Goal: Task Accomplishment & Management: Complete application form

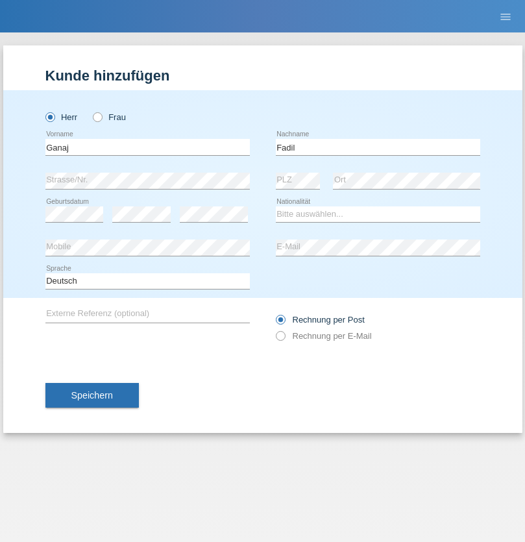
type input "Fadil"
select select "XK"
select select "C"
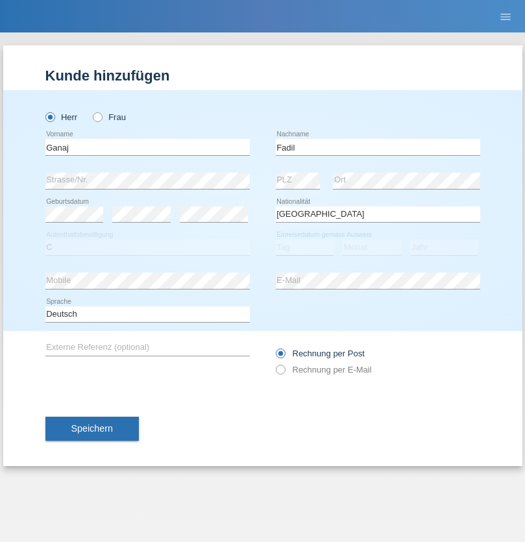
select select "10"
select select "08"
select select "2021"
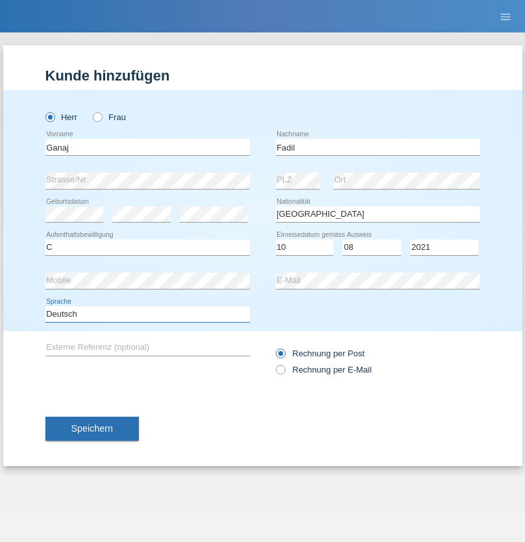
select select "en"
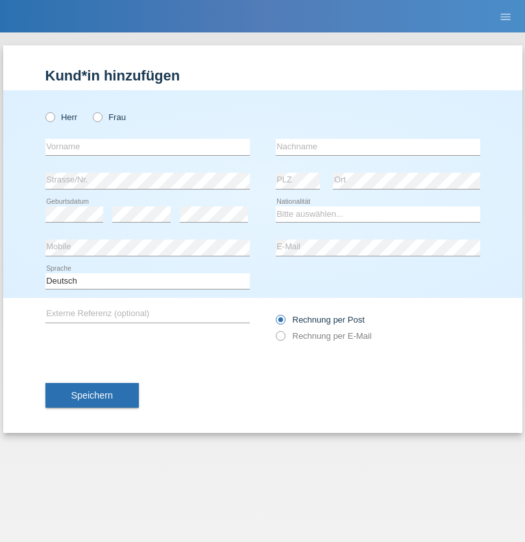
radio input "true"
click at [147, 147] on input "text" at bounding box center [147, 147] width 204 height 16
type input "Ibrahim"
click at [378, 147] on input "text" at bounding box center [378, 147] width 204 height 16
type input "Muja"
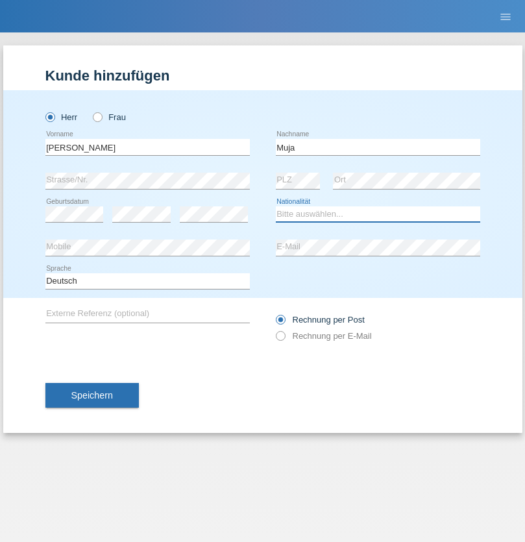
select select "XK"
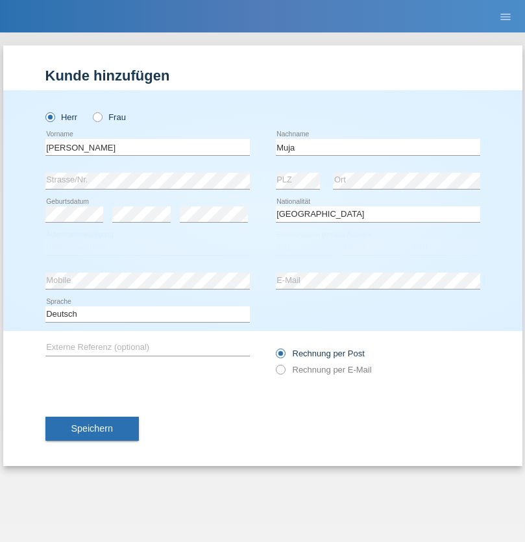
select select "C"
select select "03"
select select "07"
select select "2021"
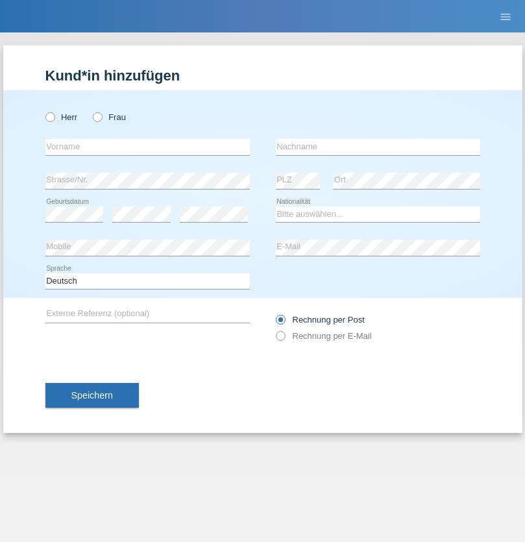
radio input "true"
click at [147, 147] on input "text" at bounding box center [147, 147] width 204 height 16
type input "Thomas"
click at [378, 147] on input "text" at bounding box center [378, 147] width 204 height 16
type input "Berger"
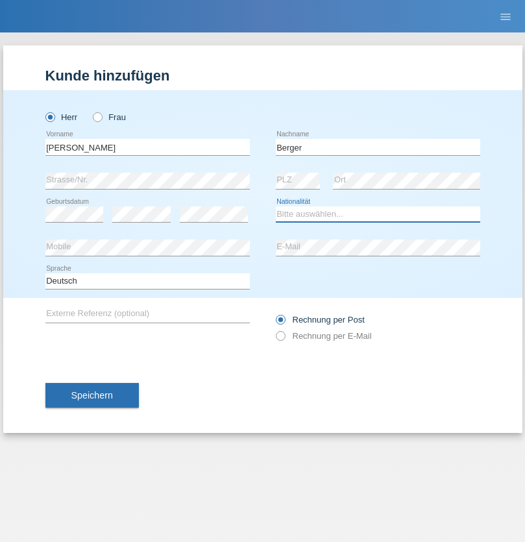
select select "CH"
radio input "true"
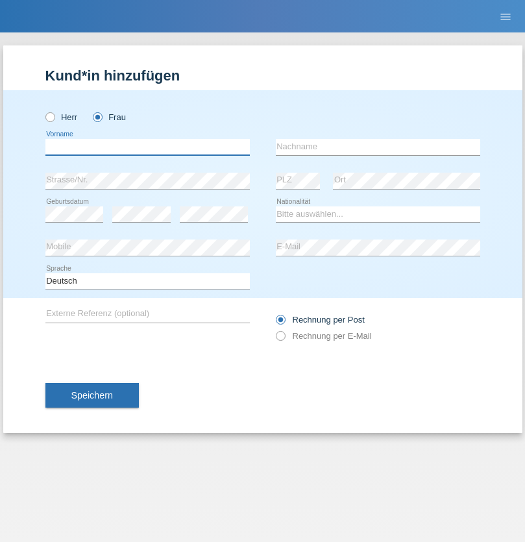
click at [147, 147] on input "text" at bounding box center [147, 147] width 204 height 16
type input "Teixeira da Silva Moço"
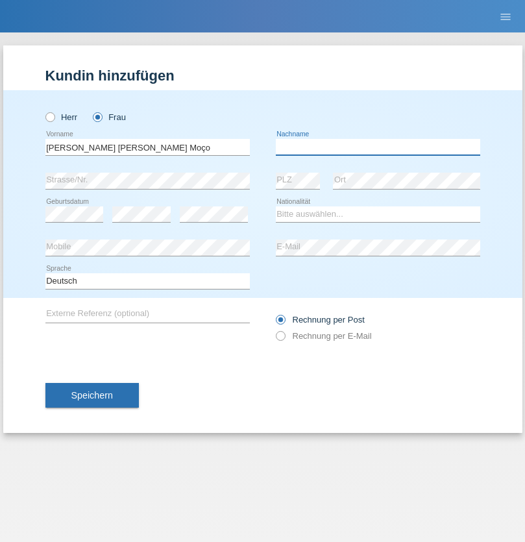
click at [378, 147] on input "text" at bounding box center [378, 147] width 204 height 16
type input "Paula"
select select "PT"
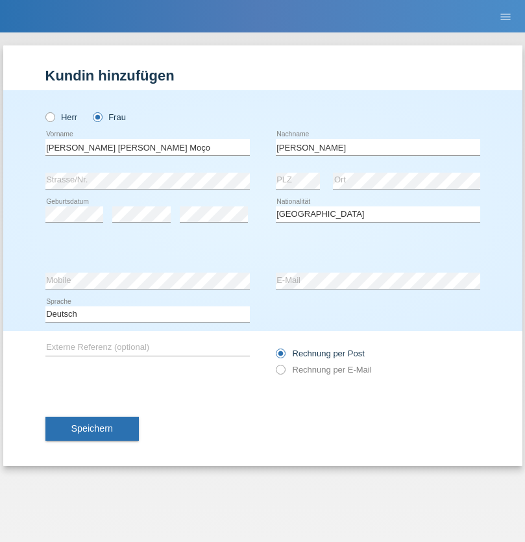
select select "C"
select select "28"
select select "03"
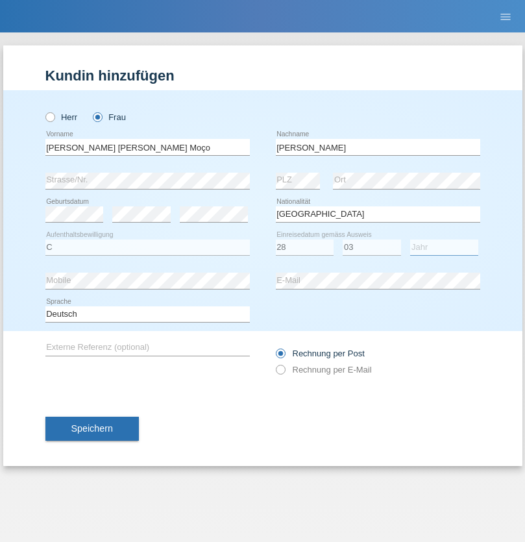
select select "2005"
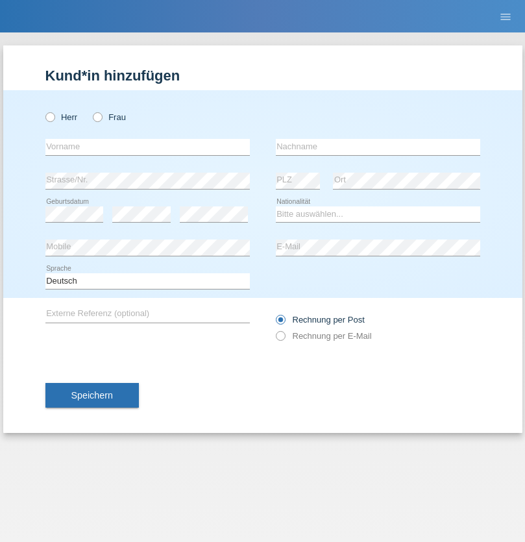
radio input "true"
click at [147, 147] on input "text" at bounding box center [147, 147] width 204 height 16
type input "Teklay"
click at [378, 147] on input "text" at bounding box center [378, 147] width 204 height 16
type input "Fiori"
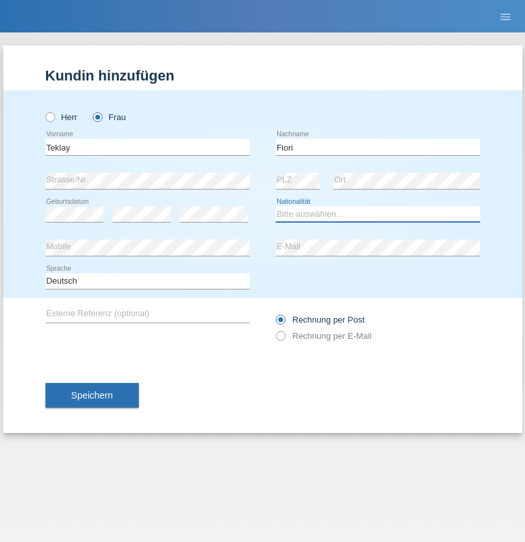
select select "ER"
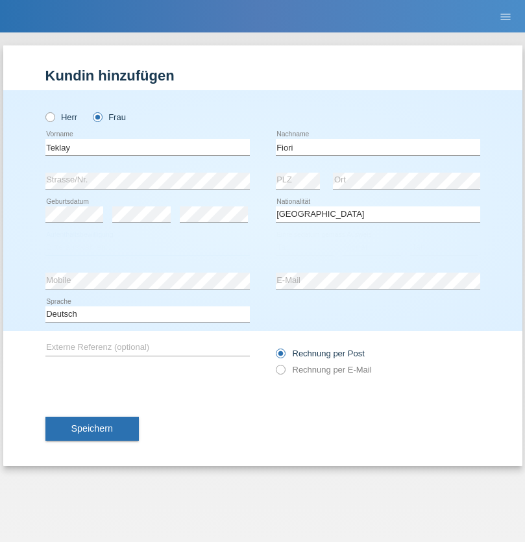
select select "C"
select select "10"
select select "08"
select select "2021"
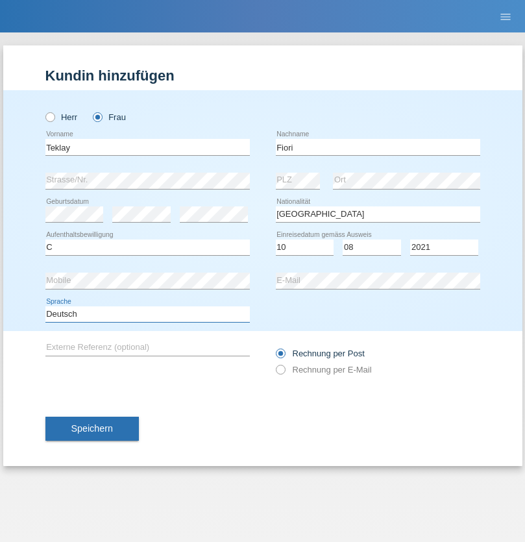
select select "en"
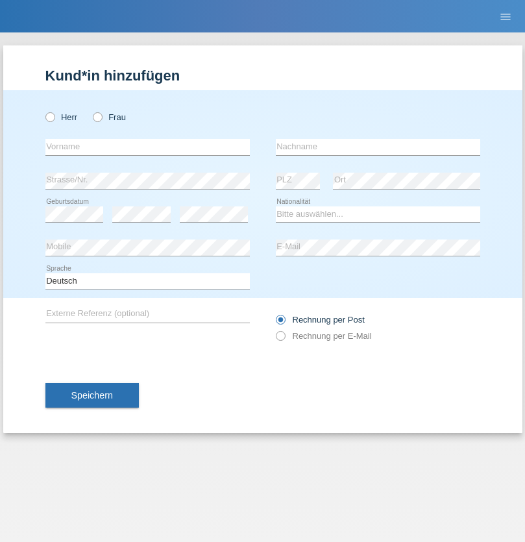
radio input "true"
click at [147, 147] on input "text" at bounding box center [147, 147] width 204 height 16
type input "Sadia"
click at [378, 147] on input "text" at bounding box center [378, 147] width 204 height 16
type input "Nejmaoui"
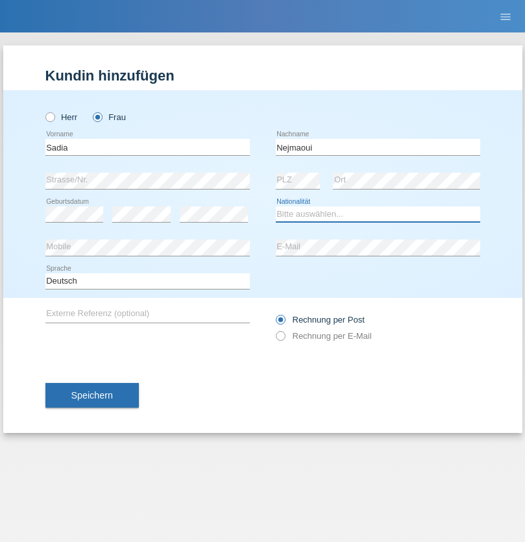
select select "MA"
select select "C"
select select "01"
select select "06"
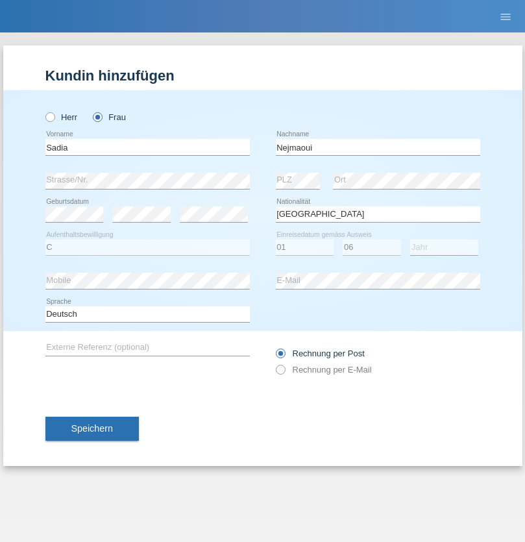
select select "1964"
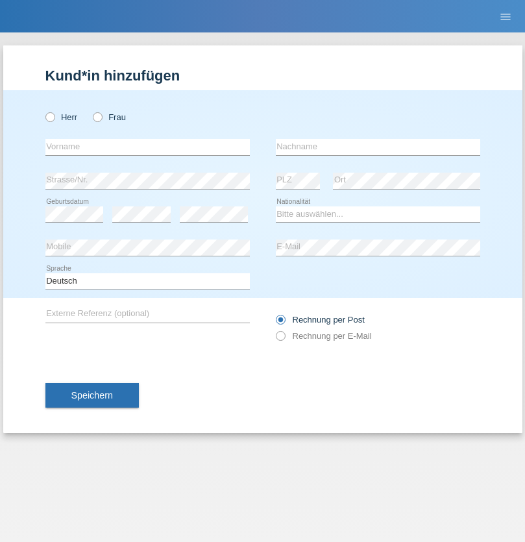
radio input "true"
click at [147, 147] on input "text" at bounding box center [147, 147] width 204 height 16
type input "[PERSON_NAME]"
click at [378, 147] on input "text" at bounding box center [378, 147] width 204 height 16
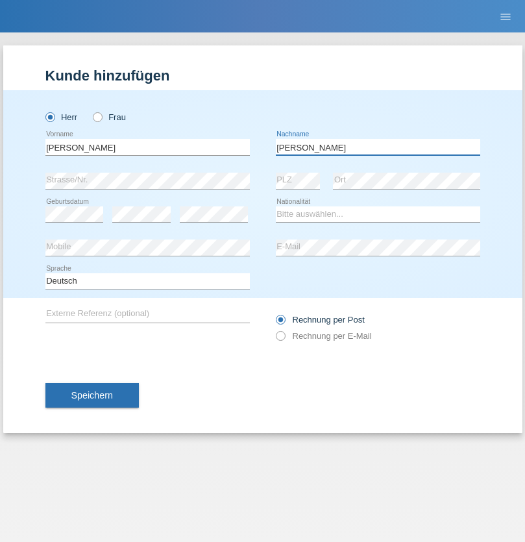
type input "[PERSON_NAME]"
select select "CH"
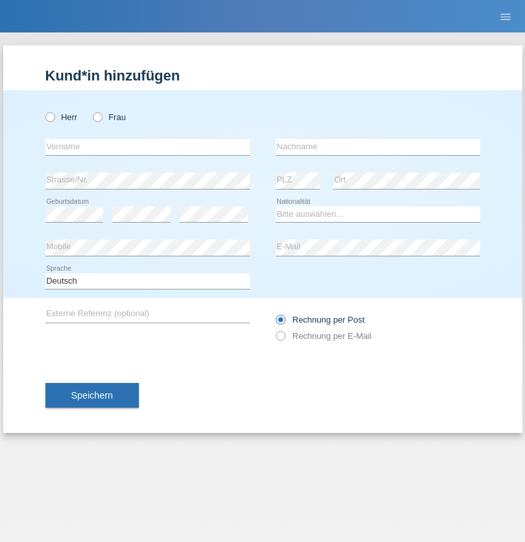
radio input "true"
click at [147, 147] on input "text" at bounding box center [147, 147] width 204 height 16
type input "Thivagaran"
click at [378, 147] on input "text" at bounding box center [378, 147] width 204 height 16
type input "Selvanayagam"
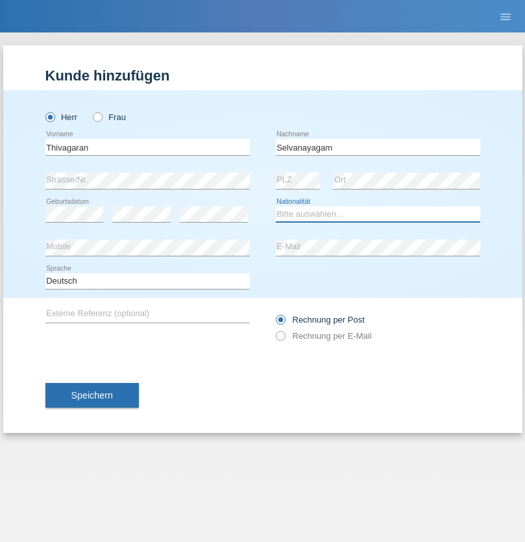
select select "LK"
select select "C"
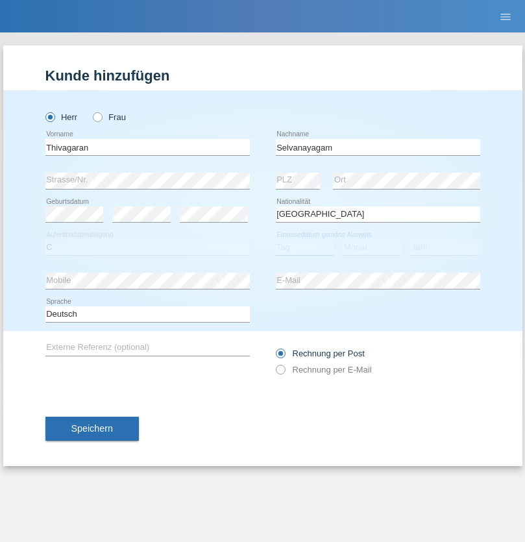
select select "23"
select select "03"
select select "2021"
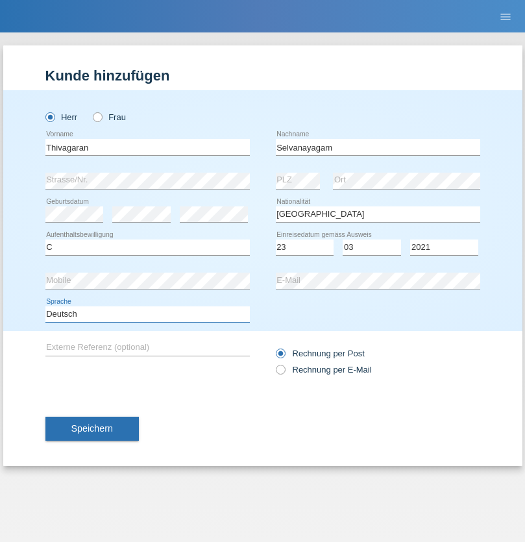
select select "en"
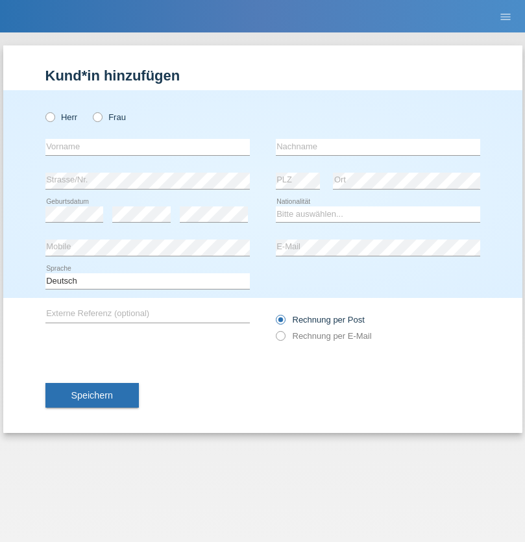
radio input "true"
click at [147, 147] on input "text" at bounding box center [147, 147] width 204 height 16
type input "[PERSON_NAME]"
click at [378, 147] on input "text" at bounding box center [378, 147] width 204 height 16
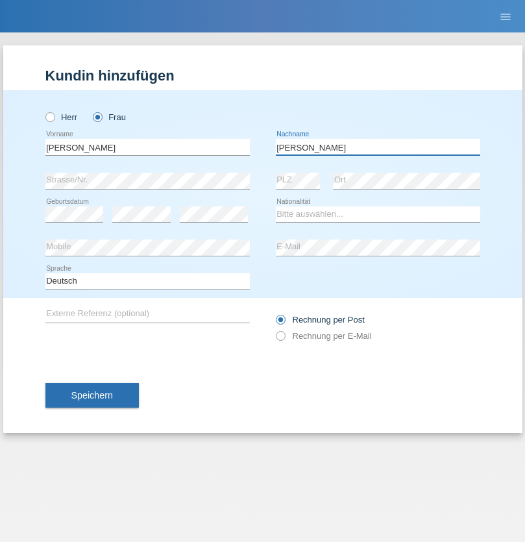
type input "[PERSON_NAME]"
select select "CH"
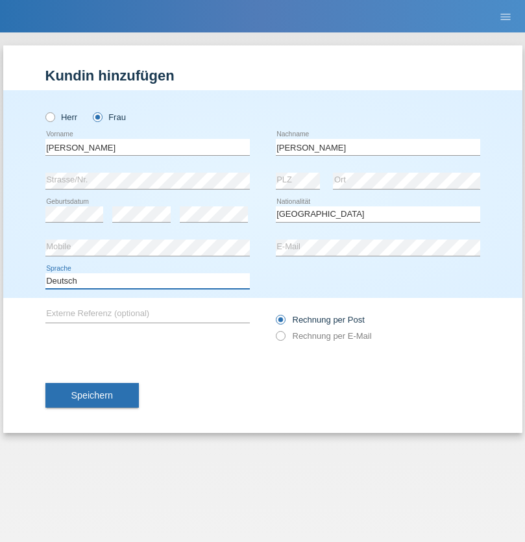
select select "en"
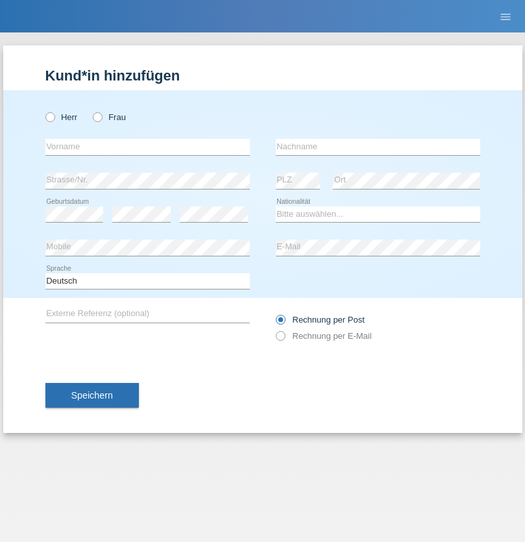
radio input "true"
click at [147, 147] on input "text" at bounding box center [147, 147] width 204 height 16
type input "Tymur"
click at [378, 147] on input "text" at bounding box center [378, 147] width 204 height 16
type input "Hunderchuk"
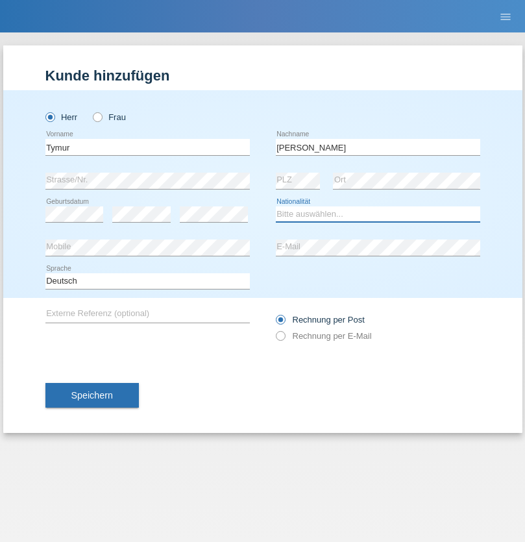
select select "UA"
select select "C"
select select "20"
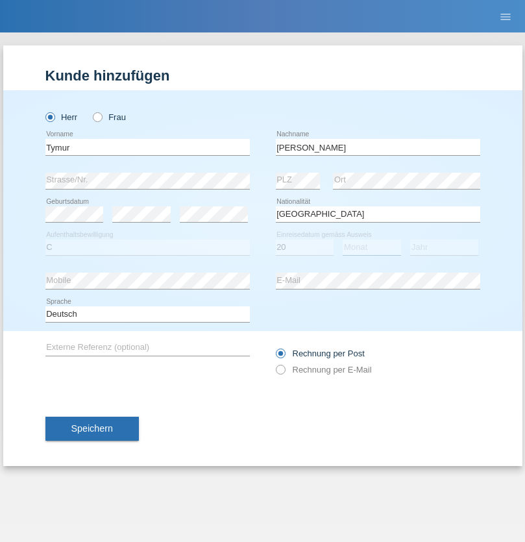
select select "08"
select select "2021"
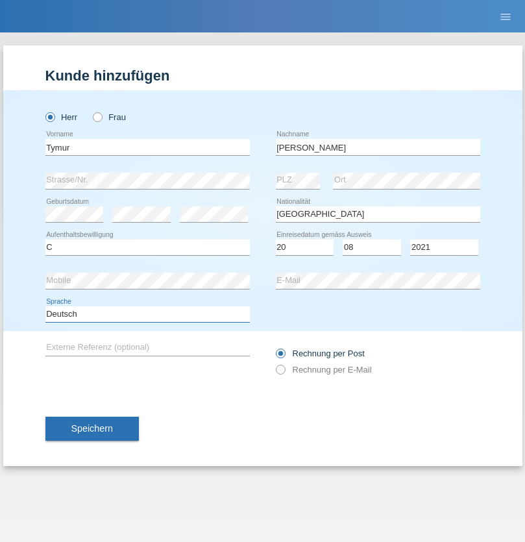
select select "en"
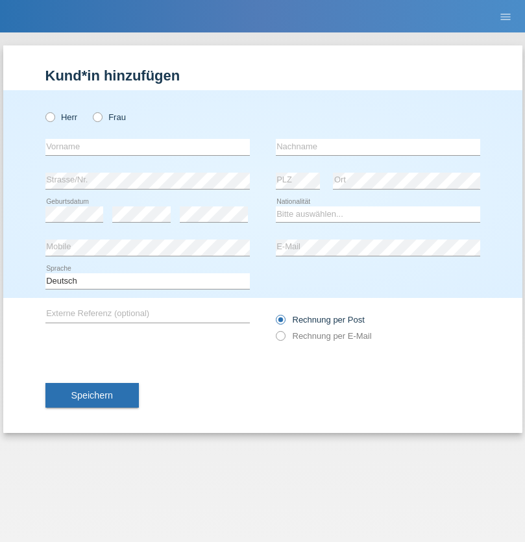
radio input "true"
click at [147, 147] on input "text" at bounding box center [147, 147] width 204 height 16
type input "Tymur"
click at [378, 147] on input "text" at bounding box center [378, 147] width 204 height 16
type input "Hunderchuj"
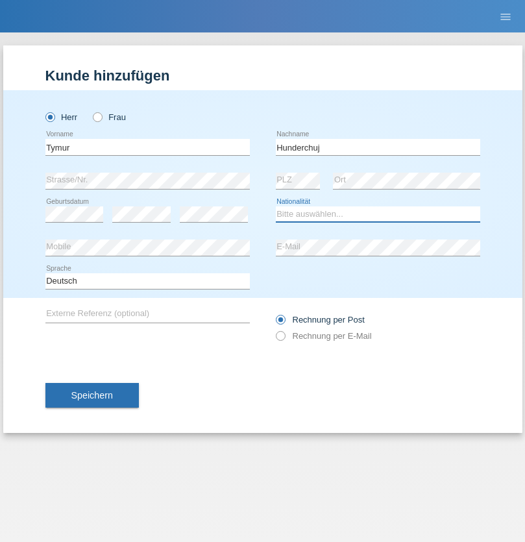
select select "UA"
select select "C"
select select "20"
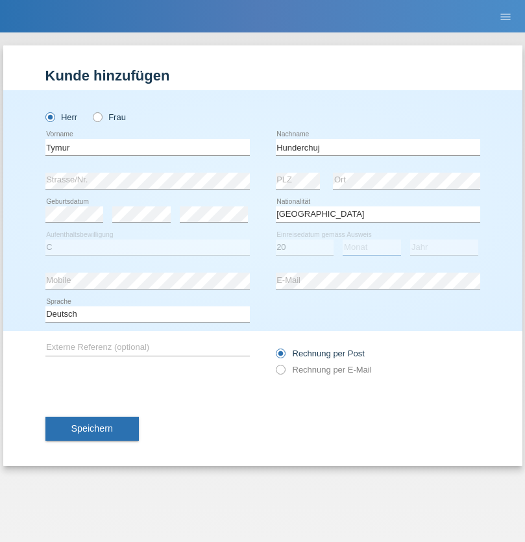
select select "08"
select select "2021"
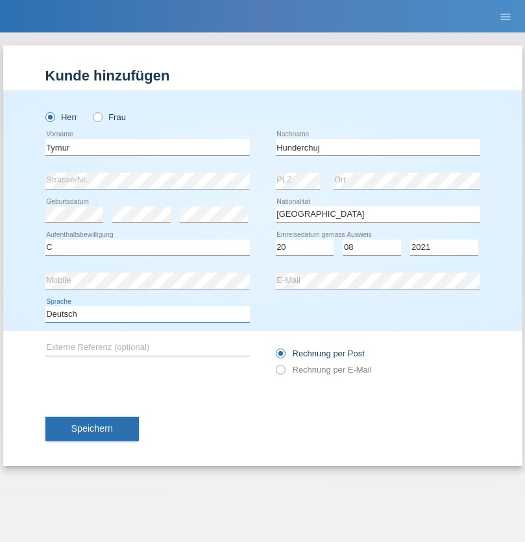
select select "en"
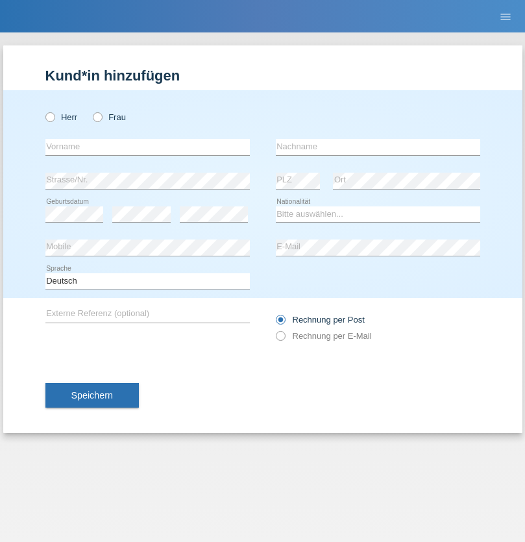
radio input "true"
click at [147, 147] on input "text" at bounding box center [147, 147] width 204 height 16
type input "Dominik"
click at [378, 147] on input "text" at bounding box center [378, 147] width 204 height 16
type input "Tropp"
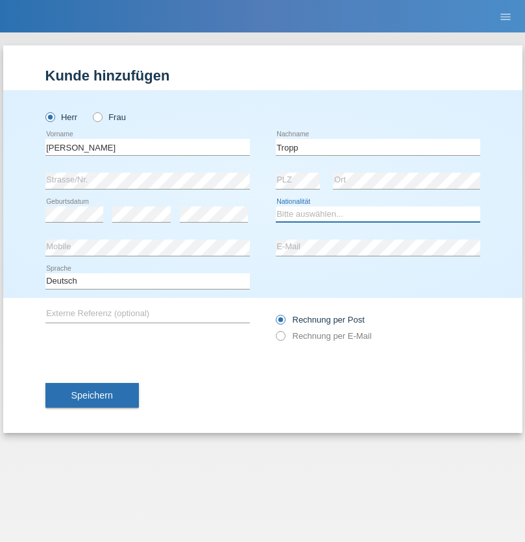
select select "SK"
select select "C"
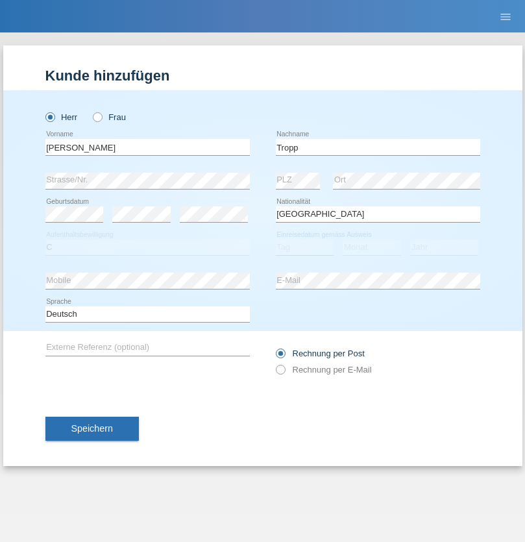
select select "10"
select select "08"
select select "2021"
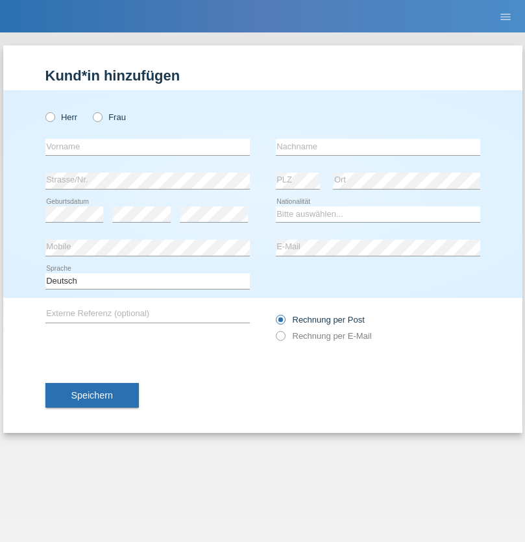
radio input "true"
click at [147, 147] on input "text" at bounding box center [147, 147] width 204 height 16
type input "[PERSON_NAME]"
click at [378, 147] on input "text" at bounding box center [378, 147] width 204 height 16
type input "Ringle"
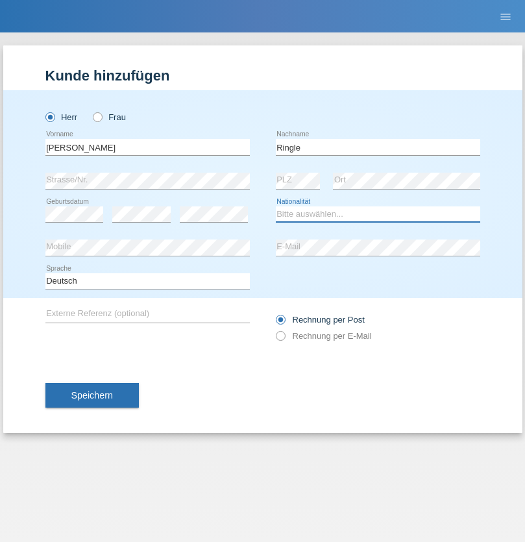
select select "DE"
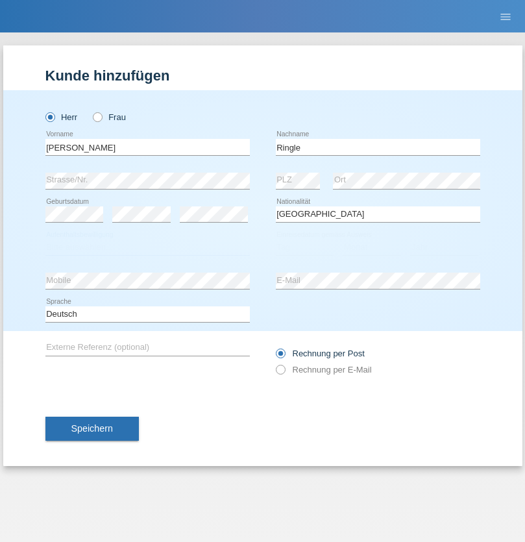
select select "C"
select select "06"
select select "01"
select select "2021"
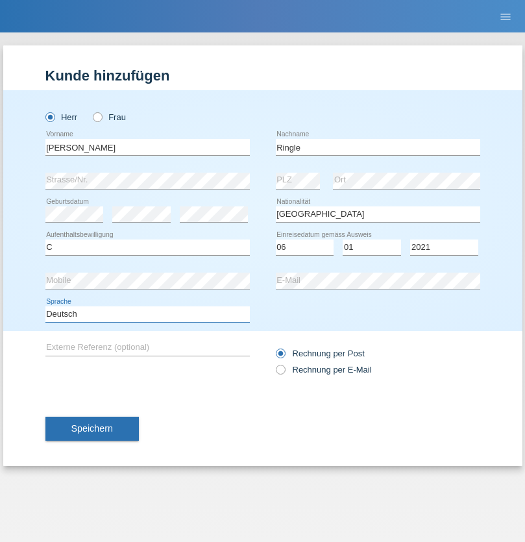
select select "en"
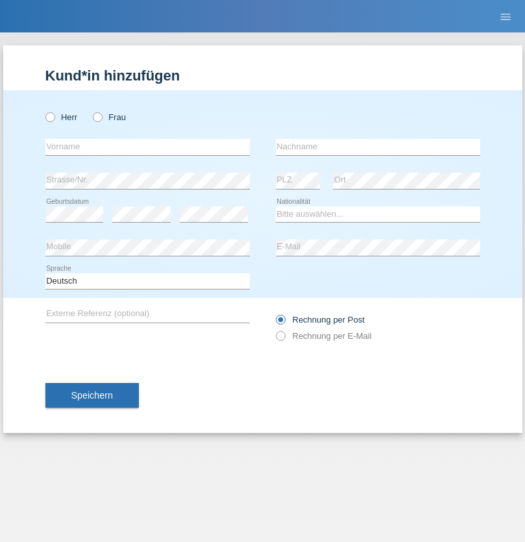
radio input "true"
click at [147, 147] on input "text" at bounding box center [147, 147] width 204 height 16
type input "Junior"
click at [378, 147] on input "text" at bounding box center [378, 147] width 204 height 16
type input "[PERSON_NAME]"
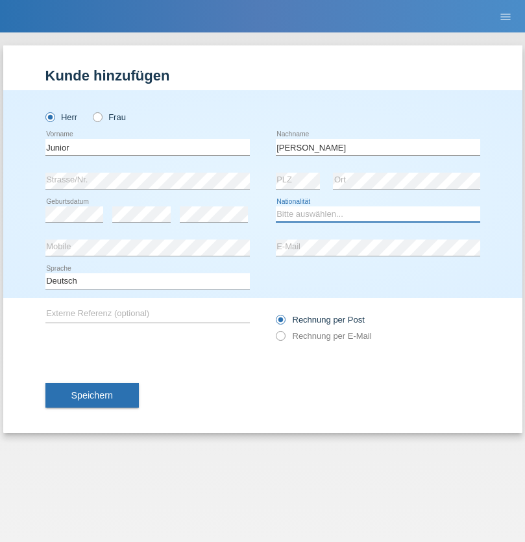
select select "CH"
radio input "true"
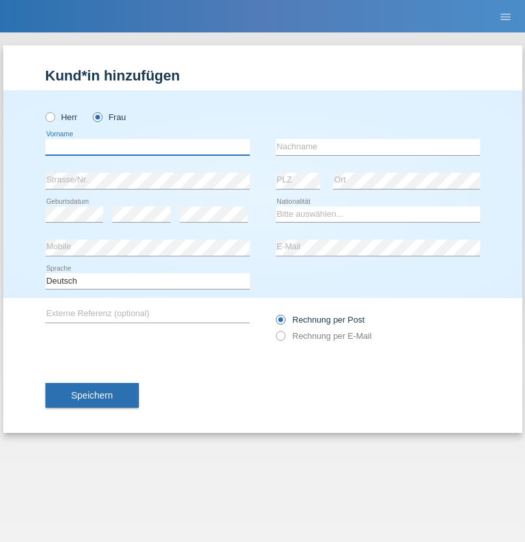
click at [147, 147] on input "text" at bounding box center [147, 147] width 204 height 16
type input "[PERSON_NAME] [PERSON_NAME]"
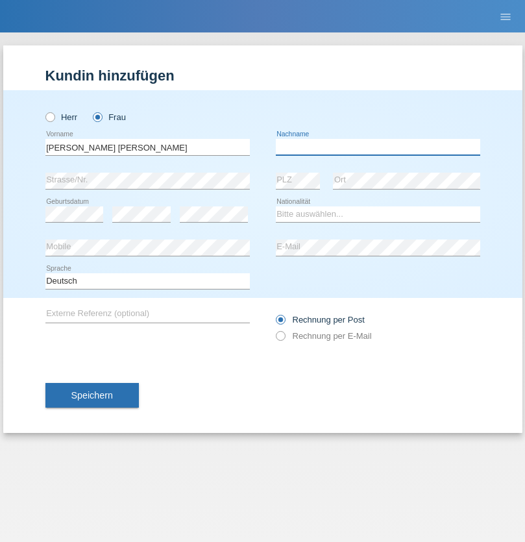
click at [378, 147] on input "text" at bounding box center [378, 147] width 204 height 16
type input "Knusel Campillo"
select select "CH"
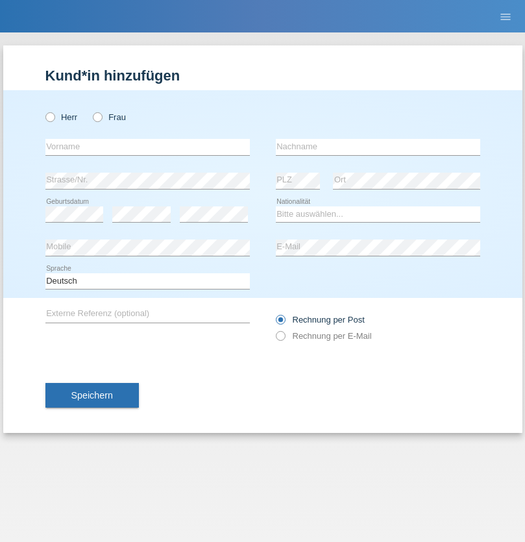
radio input "true"
click at [147, 147] on input "text" at bounding box center [147, 147] width 204 height 16
type input "Beqiri"
click at [378, 147] on input "text" at bounding box center [378, 147] width 204 height 16
type input "Shpresa"
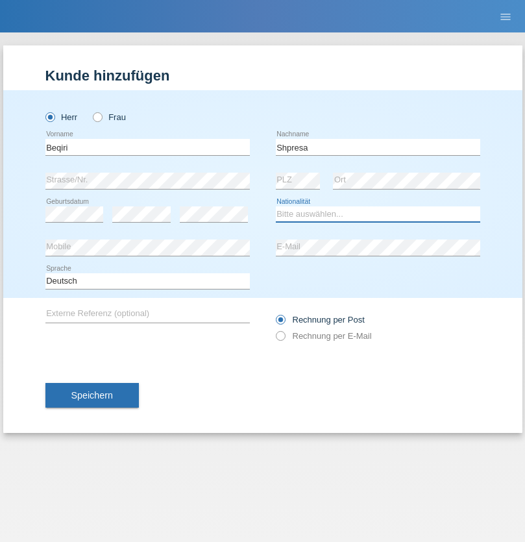
select select "XK"
select select "C"
select select "08"
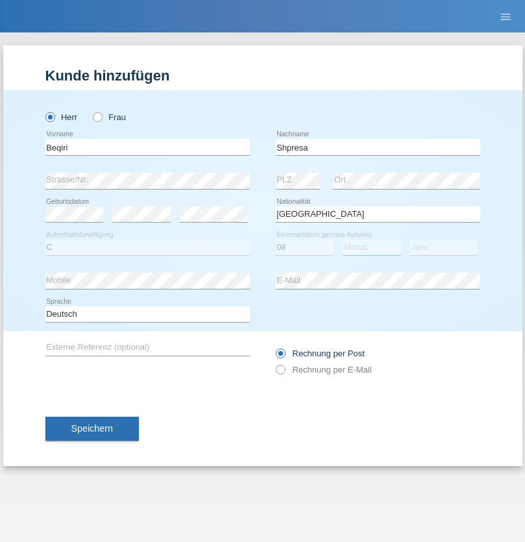
select select "02"
select select "1979"
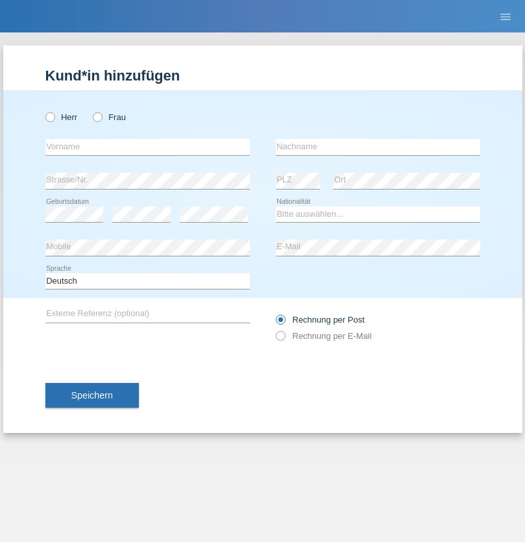
radio input "true"
click at [147, 147] on input "text" at bounding box center [147, 147] width 204 height 16
type input "[PERSON_NAME]"
click at [378, 147] on input "text" at bounding box center [378, 147] width 204 height 16
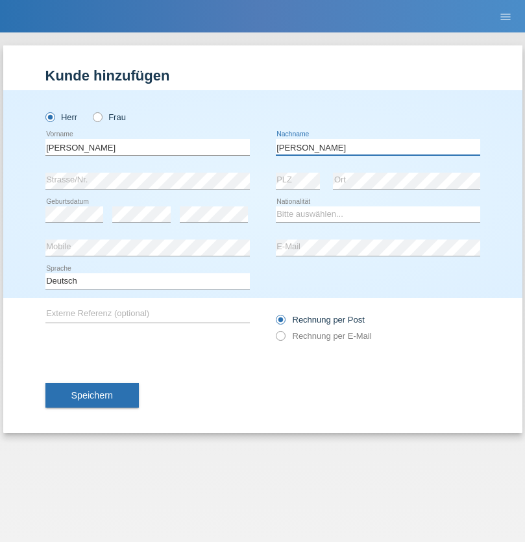
type input "[PERSON_NAME]"
select select "CH"
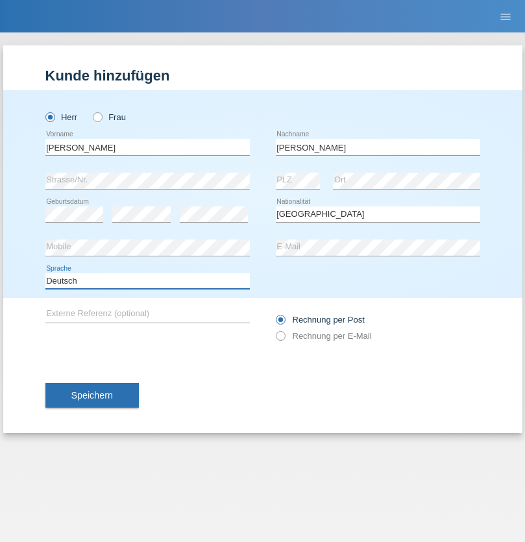
select select "en"
